Goal: Task Accomplishment & Management: Use online tool/utility

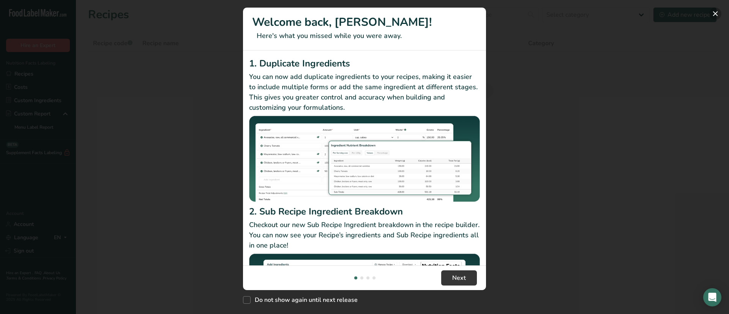
click at [718, 15] on button "New Features" at bounding box center [715, 14] width 12 height 12
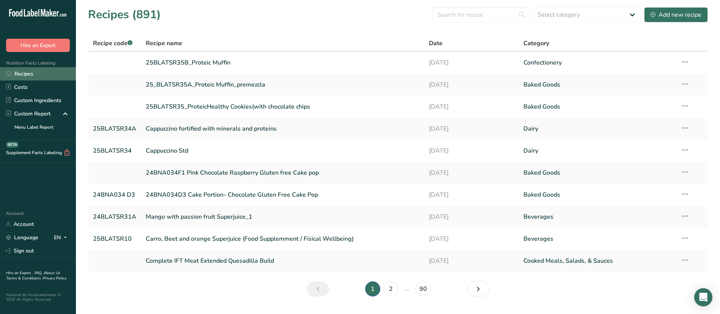
click at [29, 74] on link "Recipes" at bounding box center [38, 73] width 76 height 13
click at [492, 10] on input "text" at bounding box center [481, 14] width 97 height 15
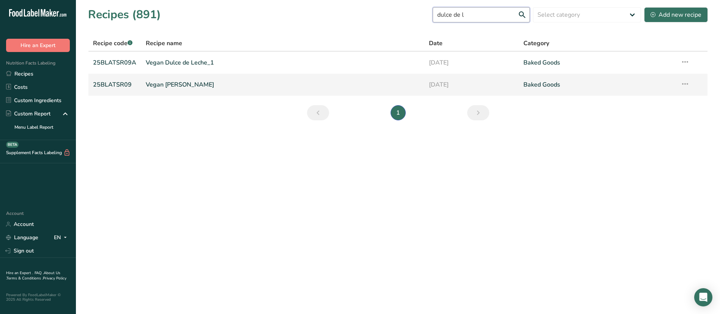
type input "dulce de l"
click at [179, 83] on link "Vegan [PERSON_NAME]" at bounding box center [283, 85] width 274 height 16
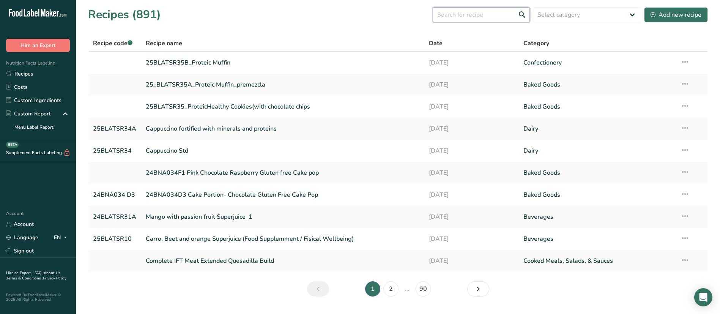
click at [484, 17] on input "text" at bounding box center [481, 14] width 97 height 15
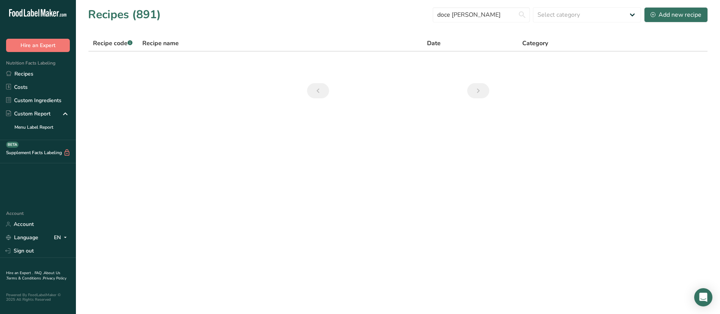
click at [392, 27] on section "Recipes (891) doce [PERSON_NAME] Select category All Baked Goods [GEOGRAPHIC_DA…" at bounding box center [398, 55] width 644 height 110
click at [492, 14] on input "doce [PERSON_NAME]" at bounding box center [481, 14] width 97 height 15
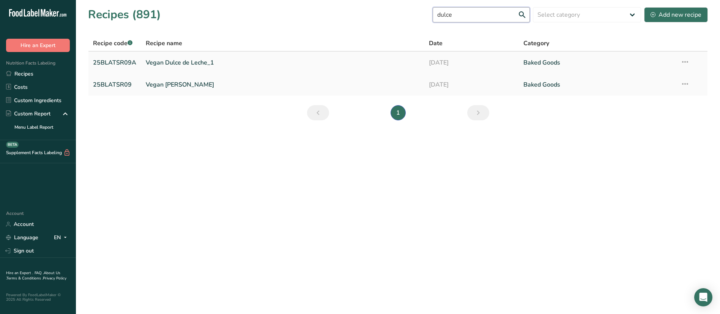
type input "dulce"
click at [180, 61] on link "Vegan Dulce de Leche_1" at bounding box center [283, 63] width 274 height 16
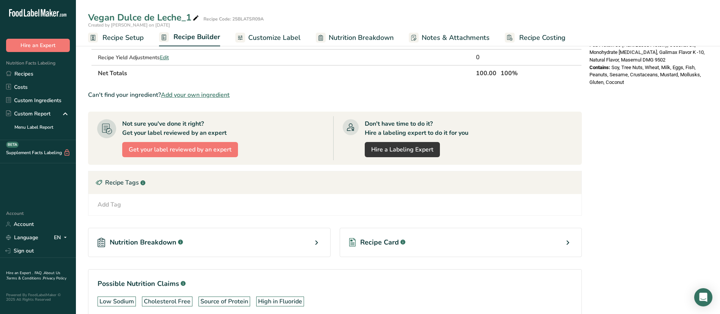
scroll to position [294, 0]
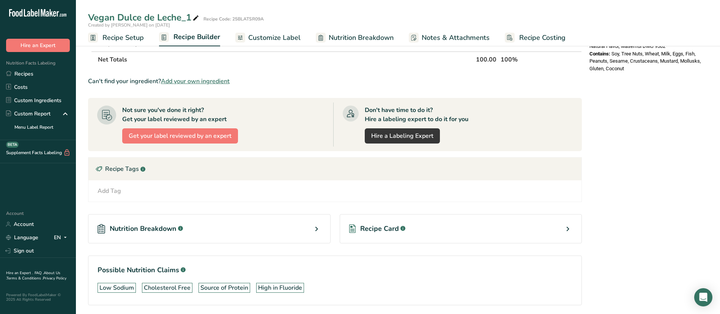
click at [385, 222] on div "Recipe Card .a-a{fill:#347362;}.b-a{fill:#fff;}" at bounding box center [461, 228] width 242 height 29
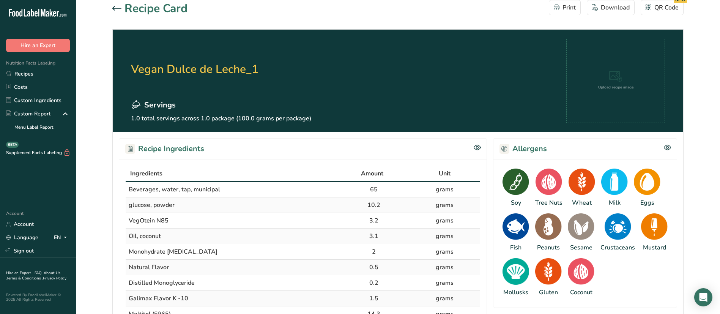
scroll to position [5, 0]
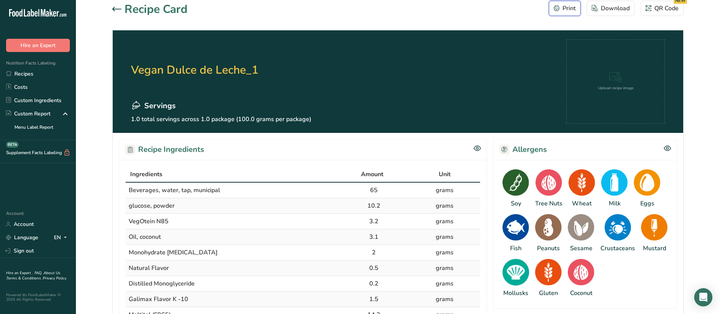
click at [563, 10] on div "Print" at bounding box center [565, 8] width 22 height 9
